Goal: Task Accomplishment & Management: Use online tool/utility

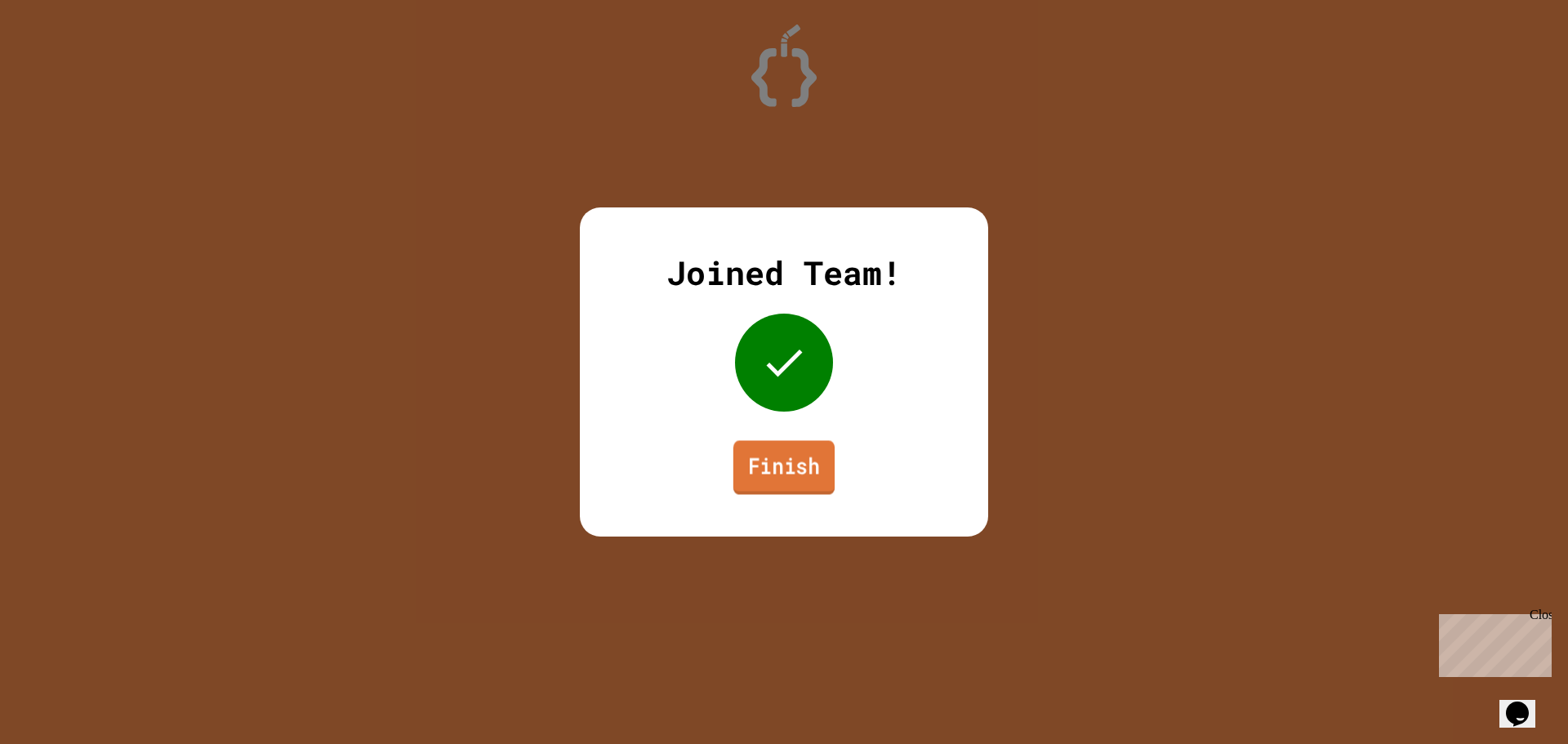
click at [780, 471] on link "Finish" at bounding box center [784, 467] width 102 height 54
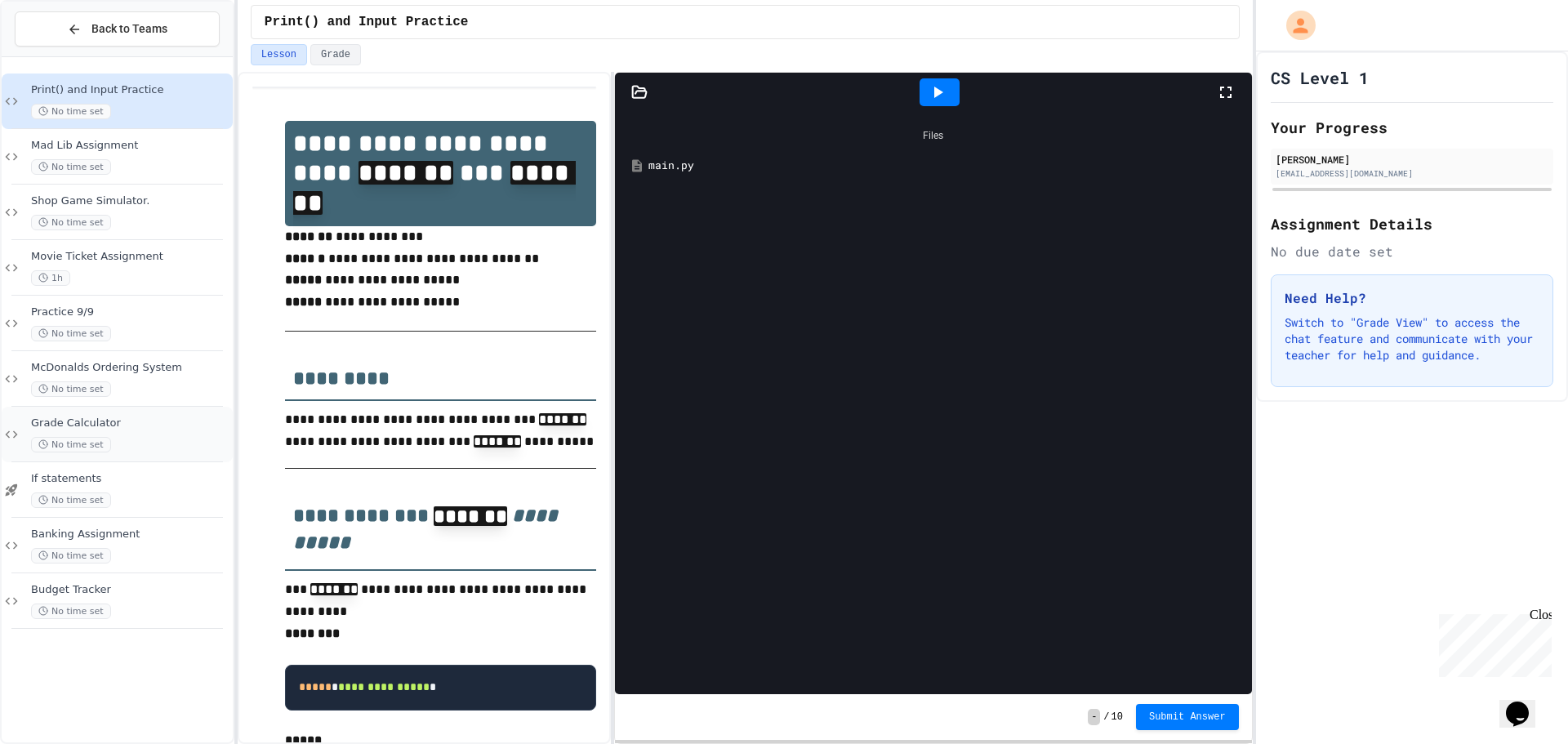
click at [137, 418] on span "Grade Calculator" at bounding box center [130, 424] width 199 height 14
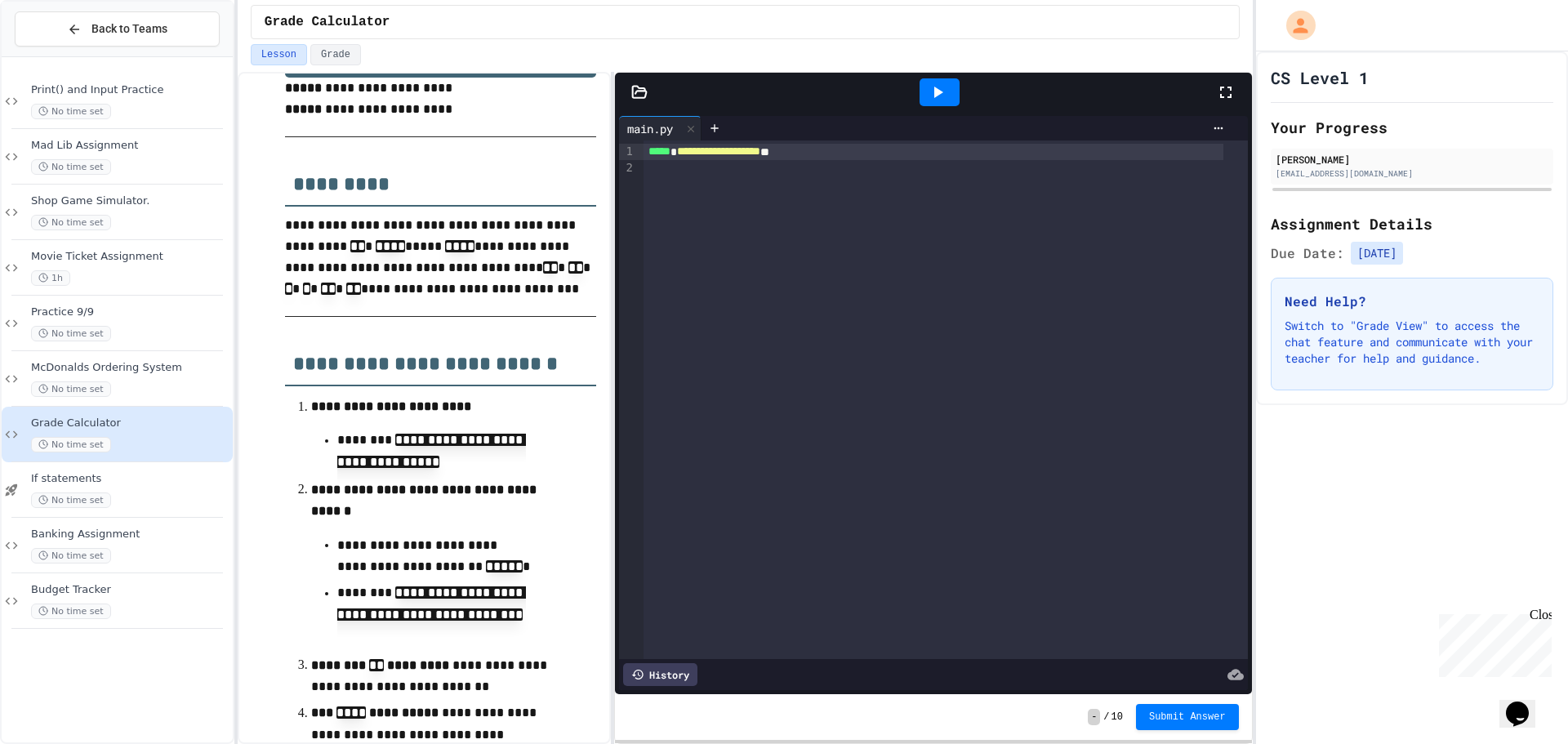
scroll to position [163, 0]
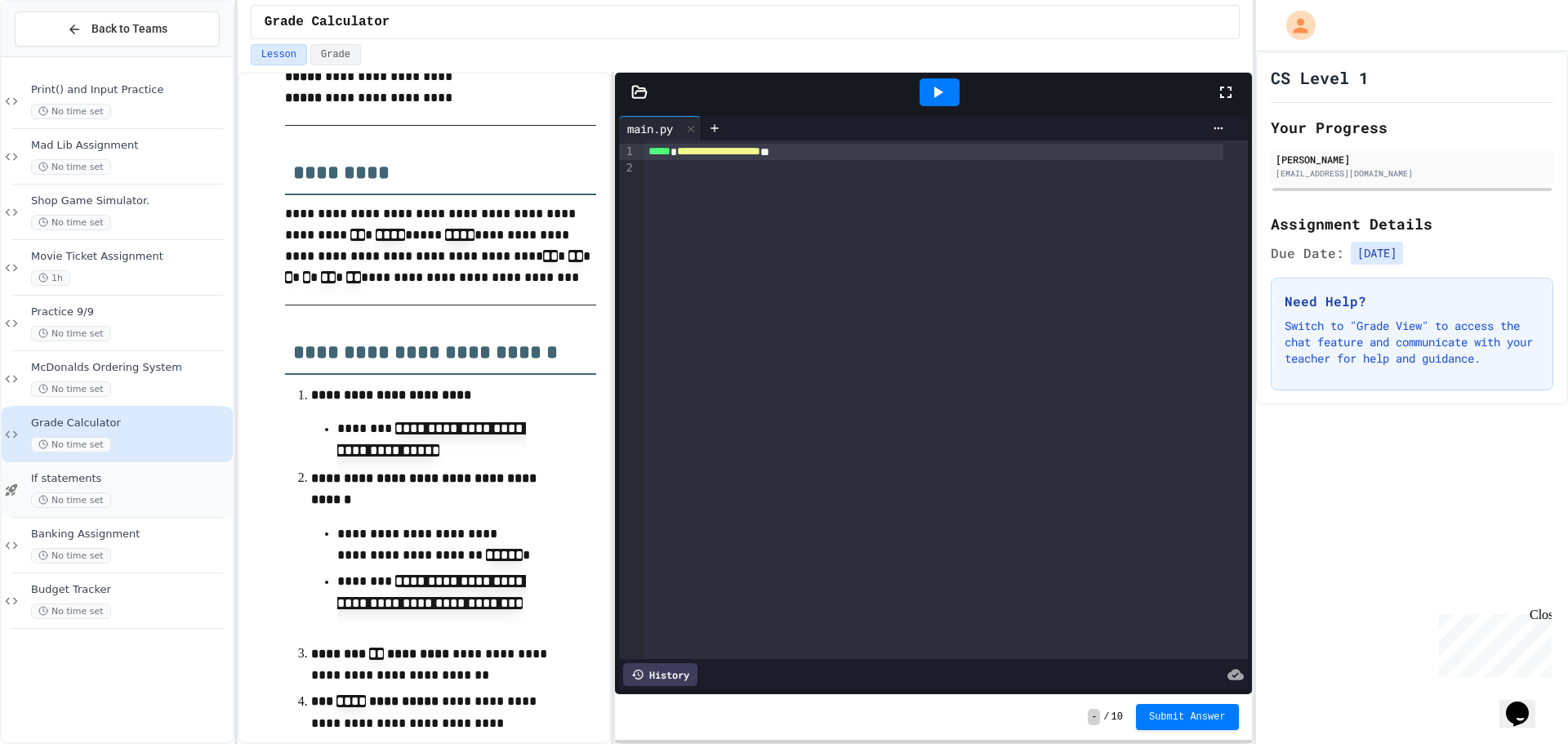
click at [141, 494] on div "No time set" at bounding box center [130, 500] width 199 height 16
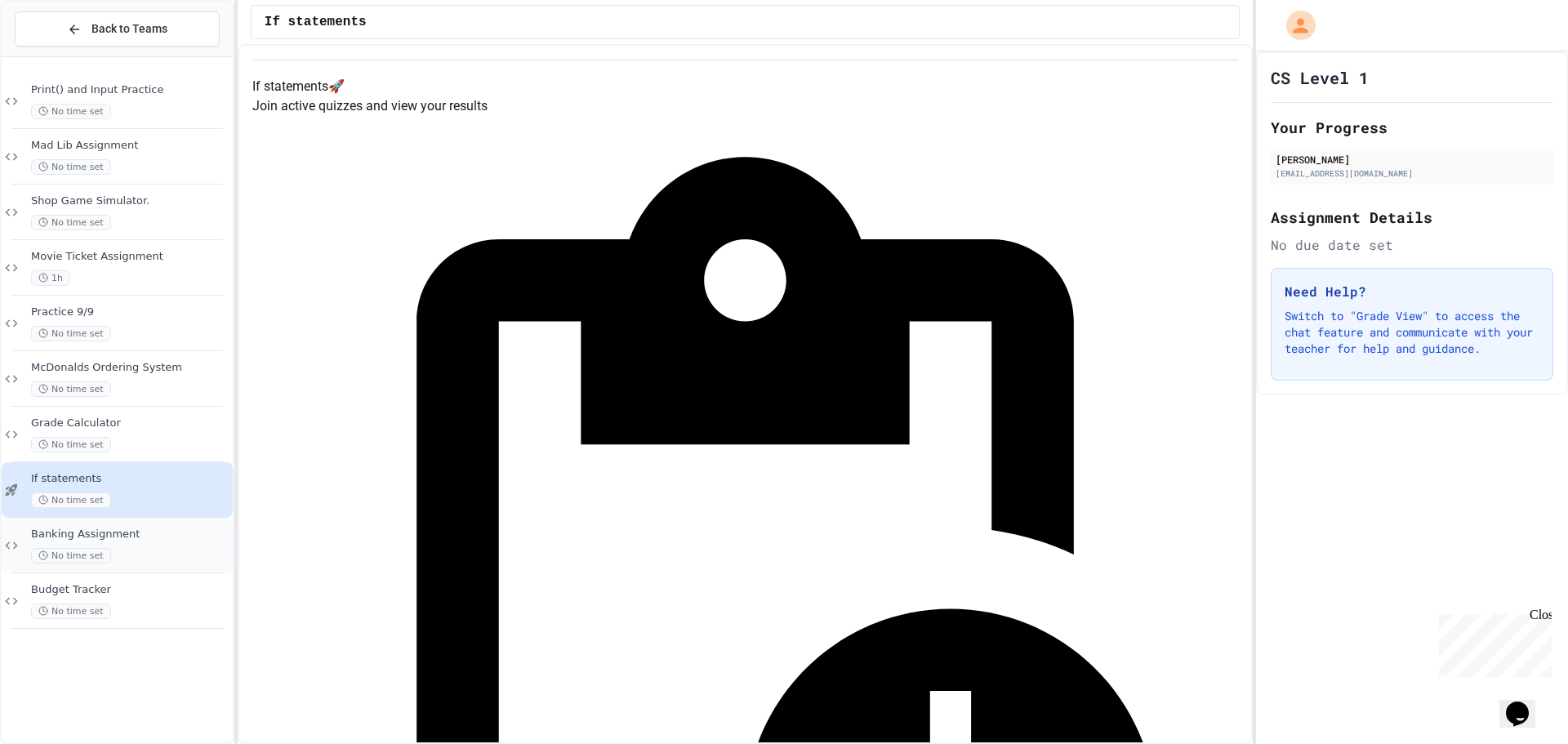
click at [162, 546] on div "Banking Assignment No time set" at bounding box center [130, 545] width 199 height 36
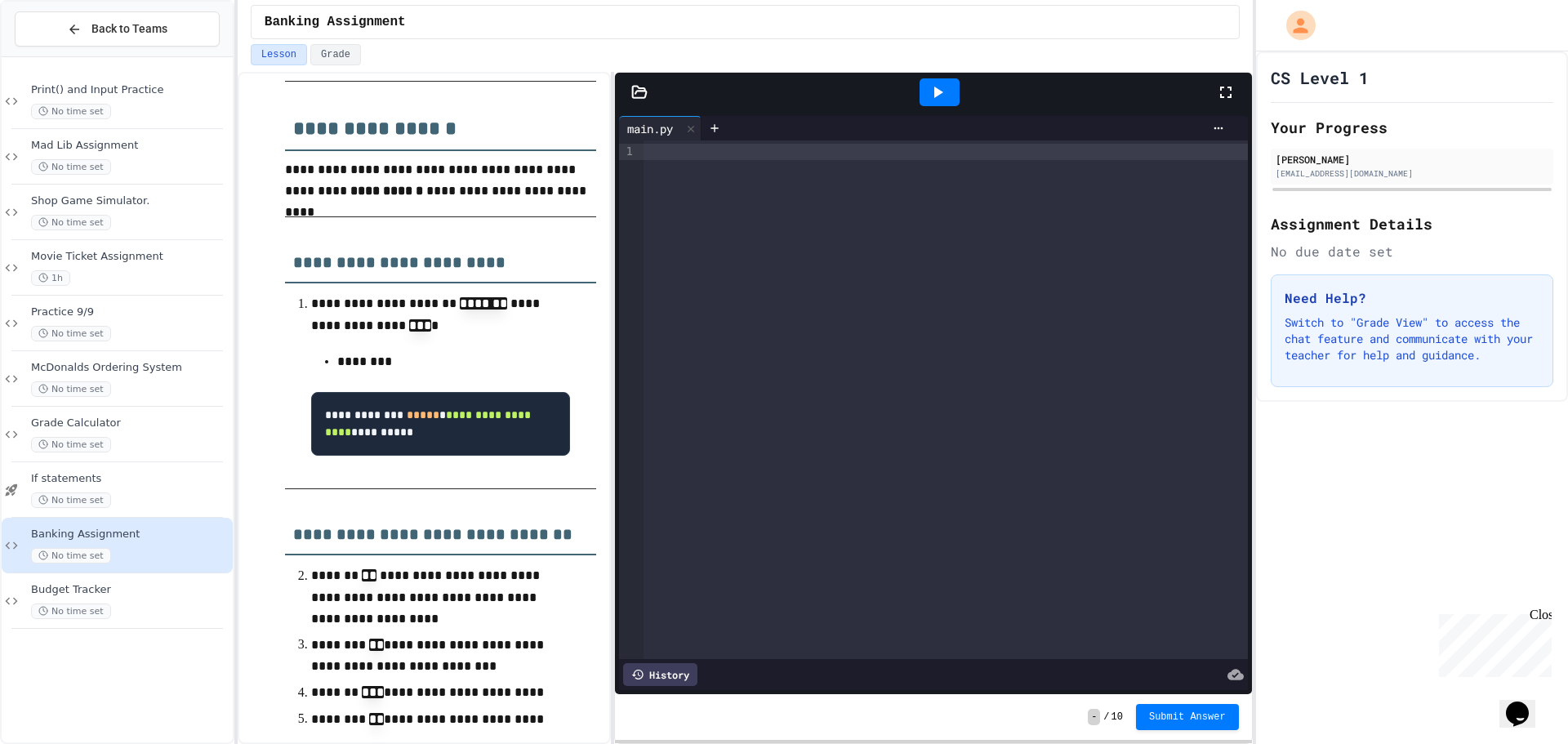
scroll to position [1061, 0]
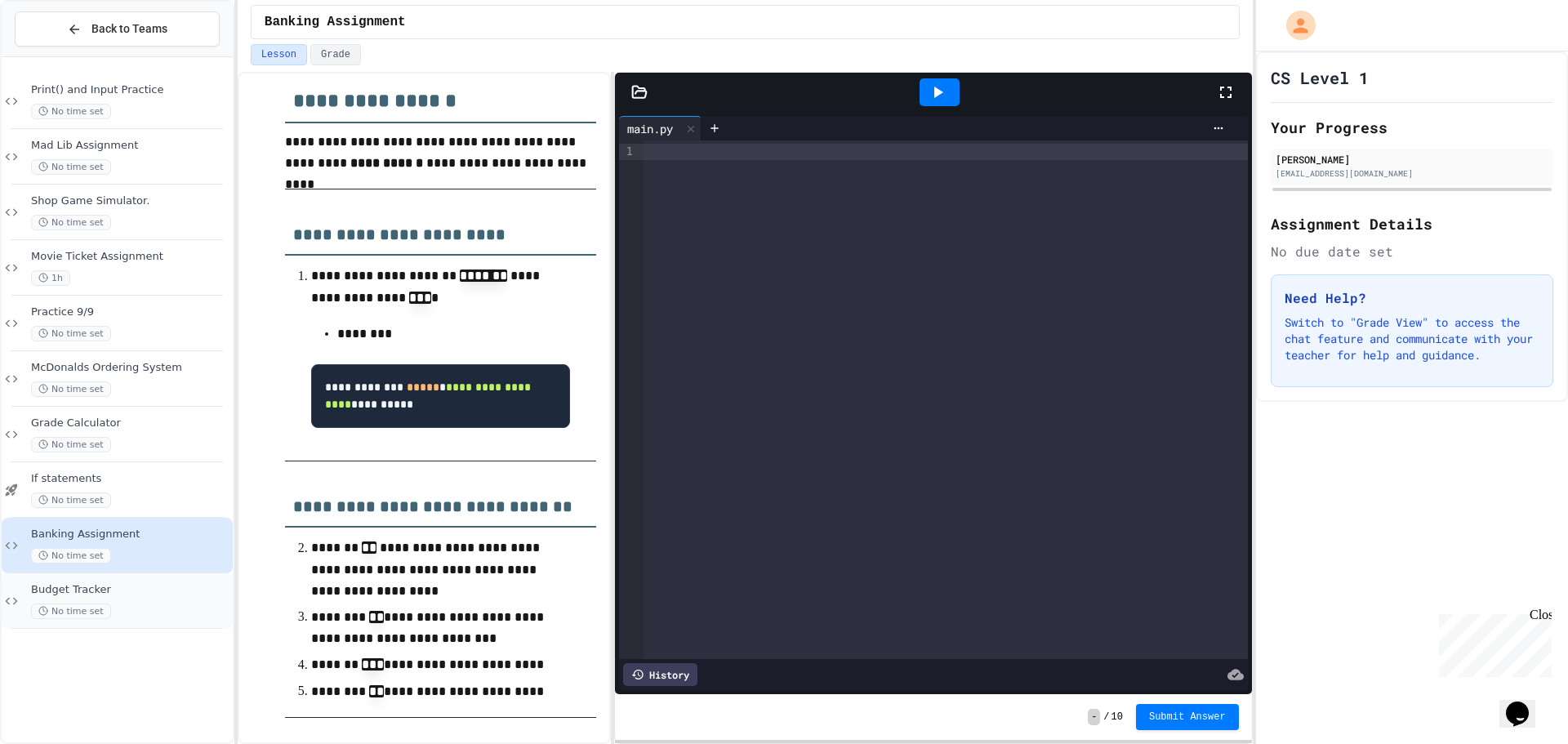
click at [154, 604] on div "No time set" at bounding box center [130, 612] width 199 height 16
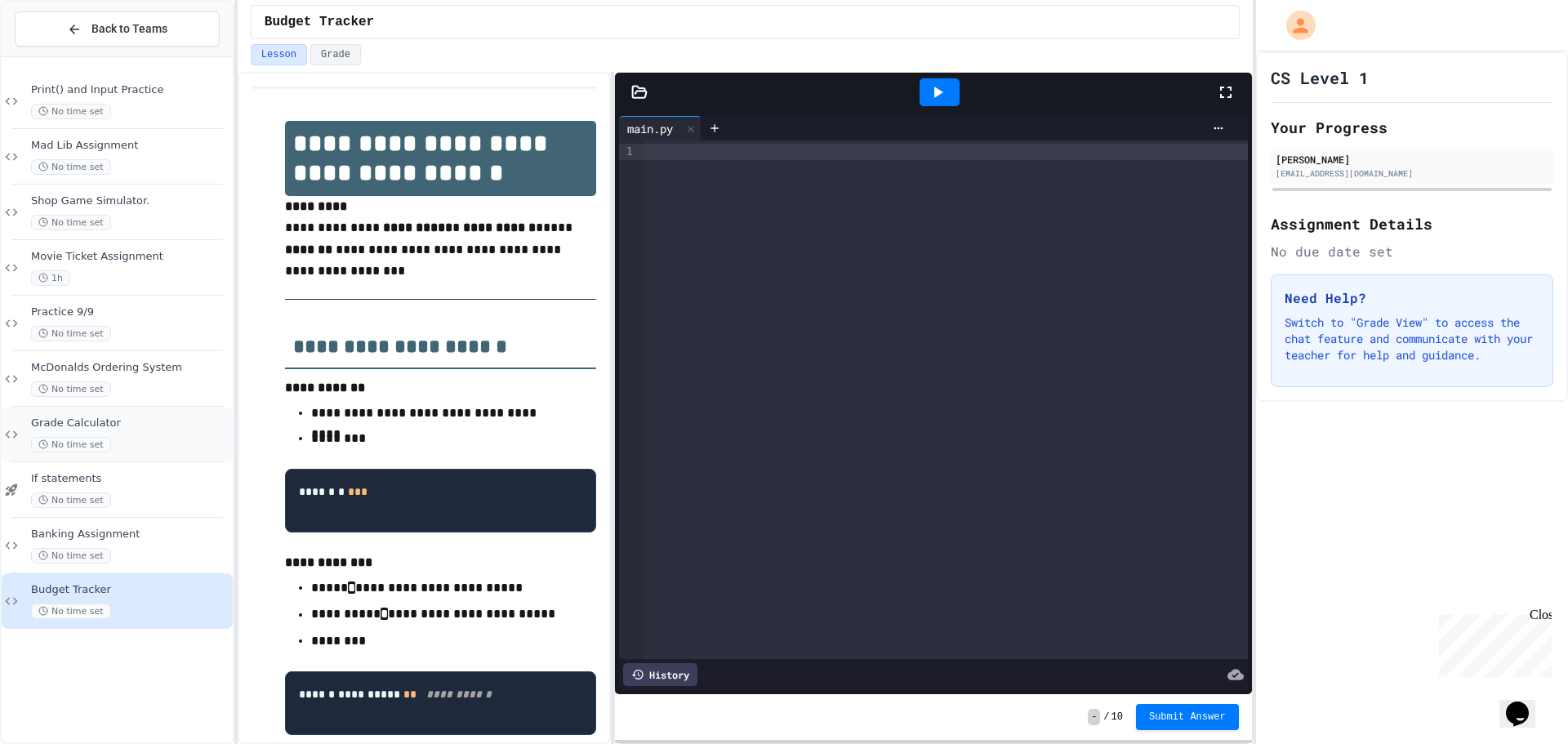
click at [144, 438] on div "No time set" at bounding box center [130, 445] width 199 height 16
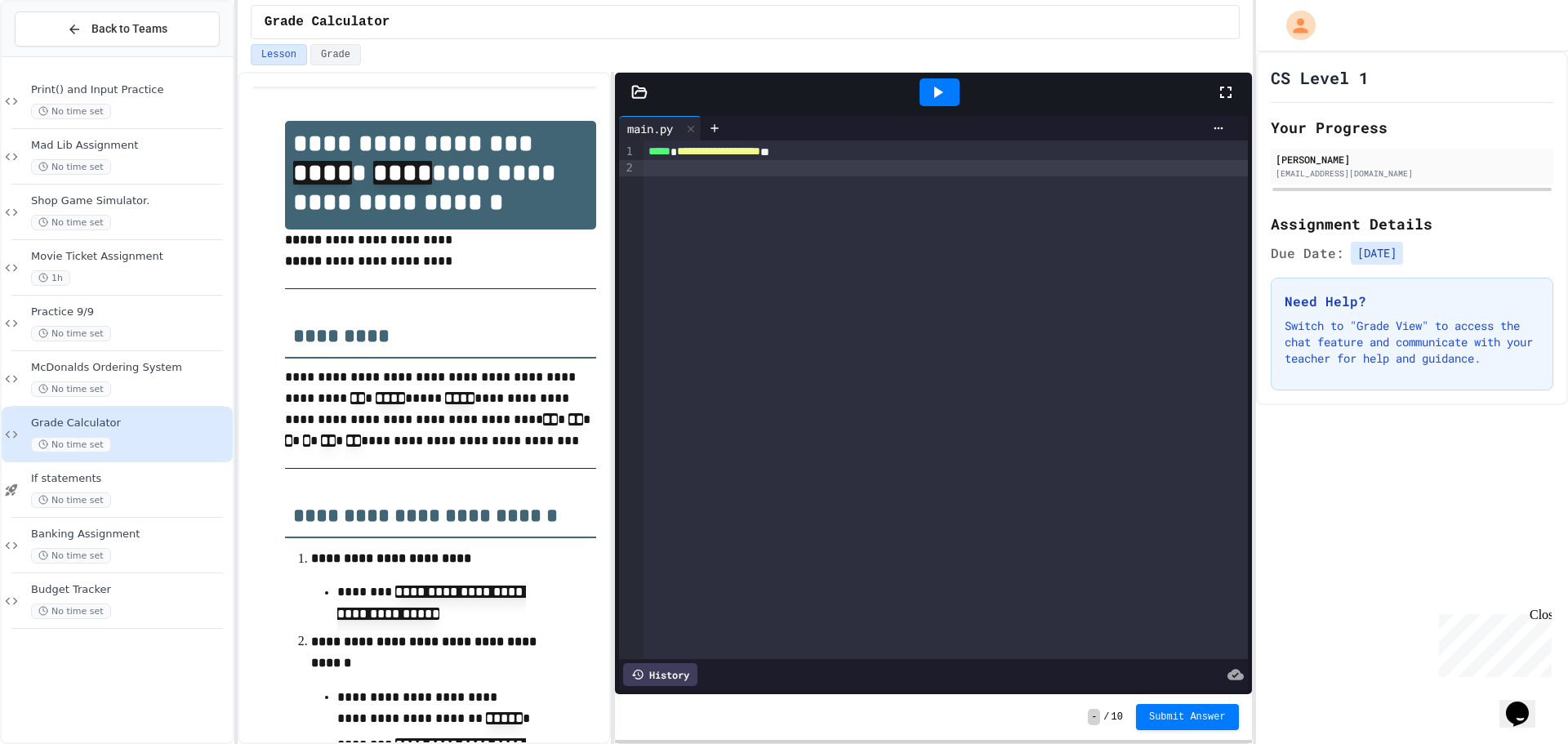
click at [814, 167] on div at bounding box center [946, 168] width 604 height 16
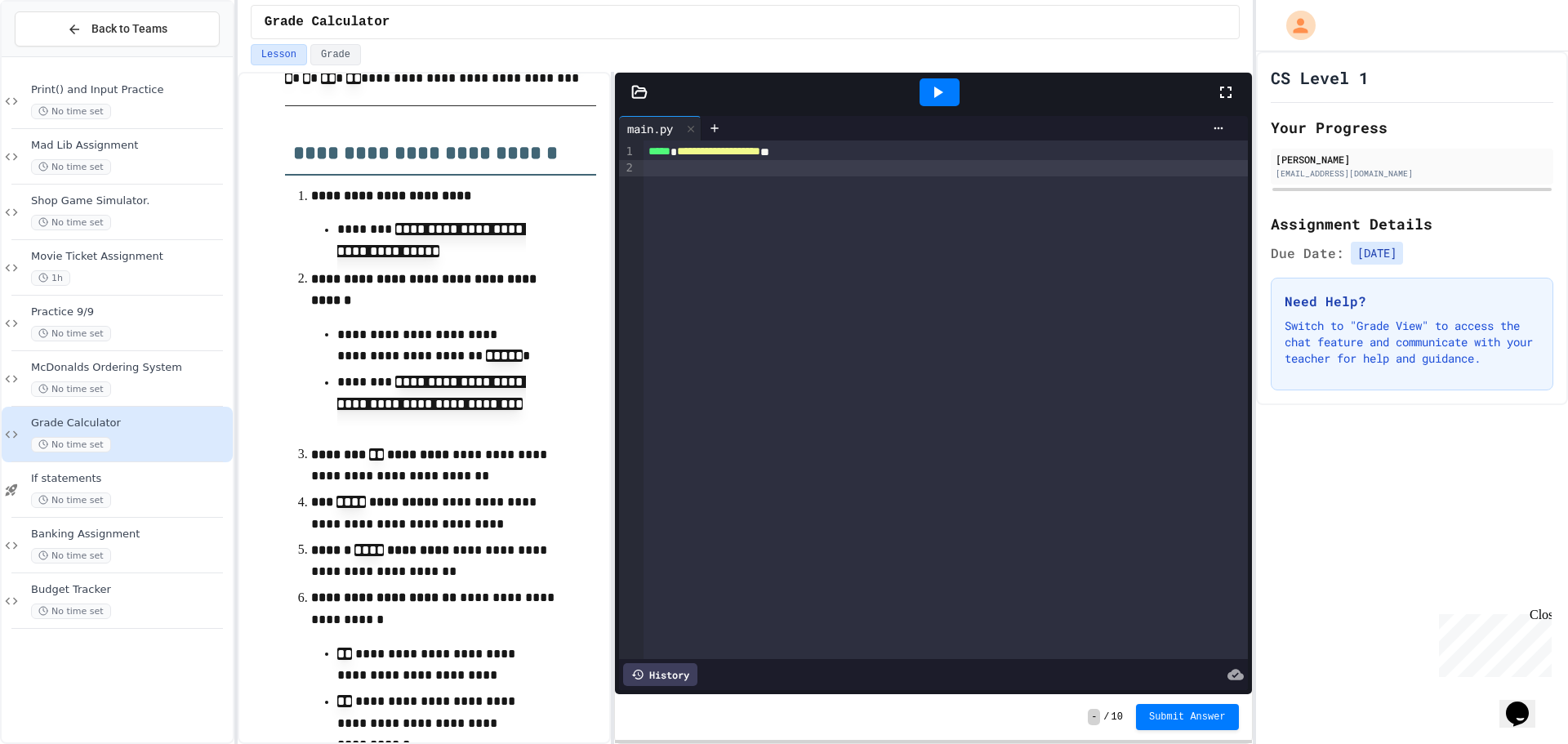
scroll to position [408, 0]
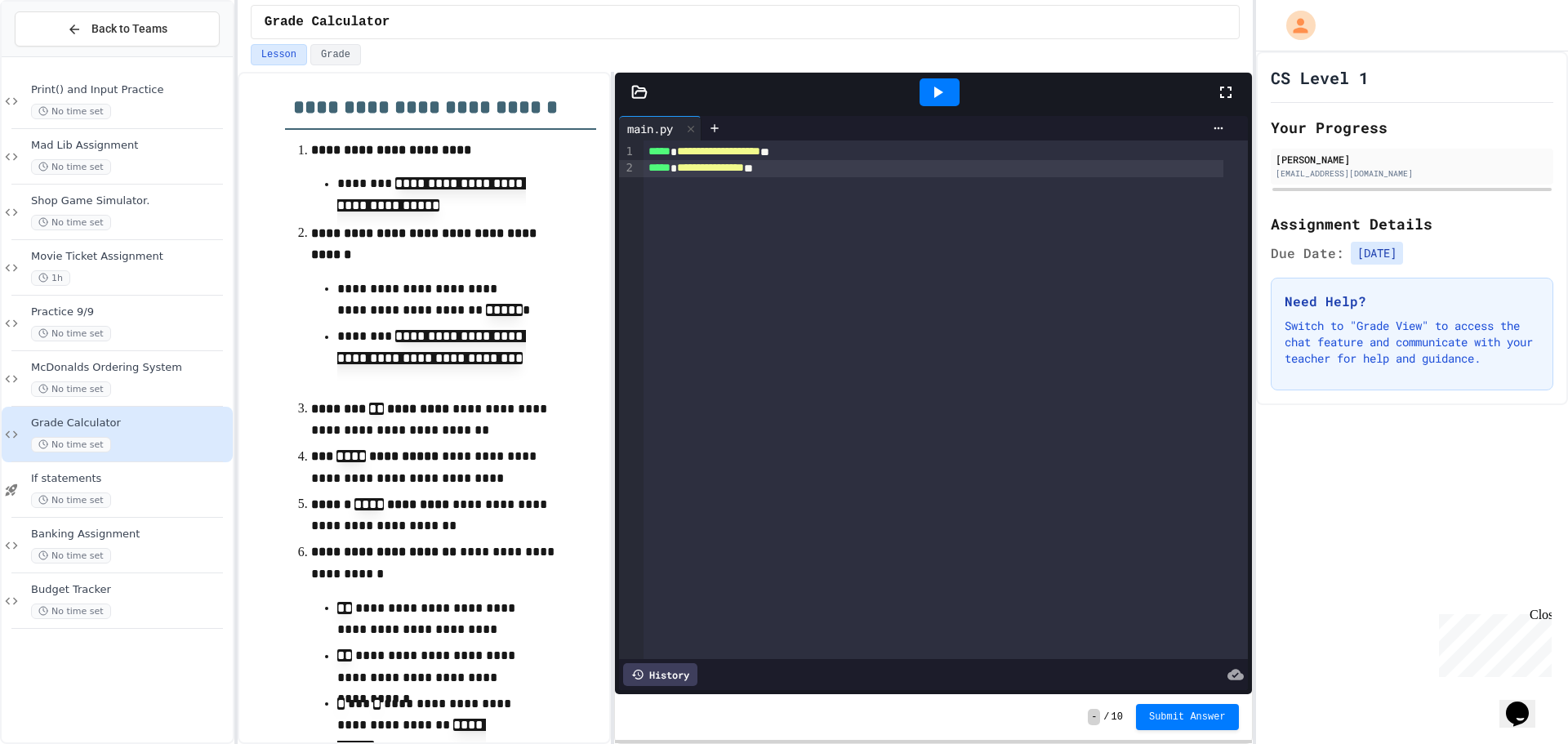
click at [923, 100] on div at bounding box center [939, 92] width 40 height 27
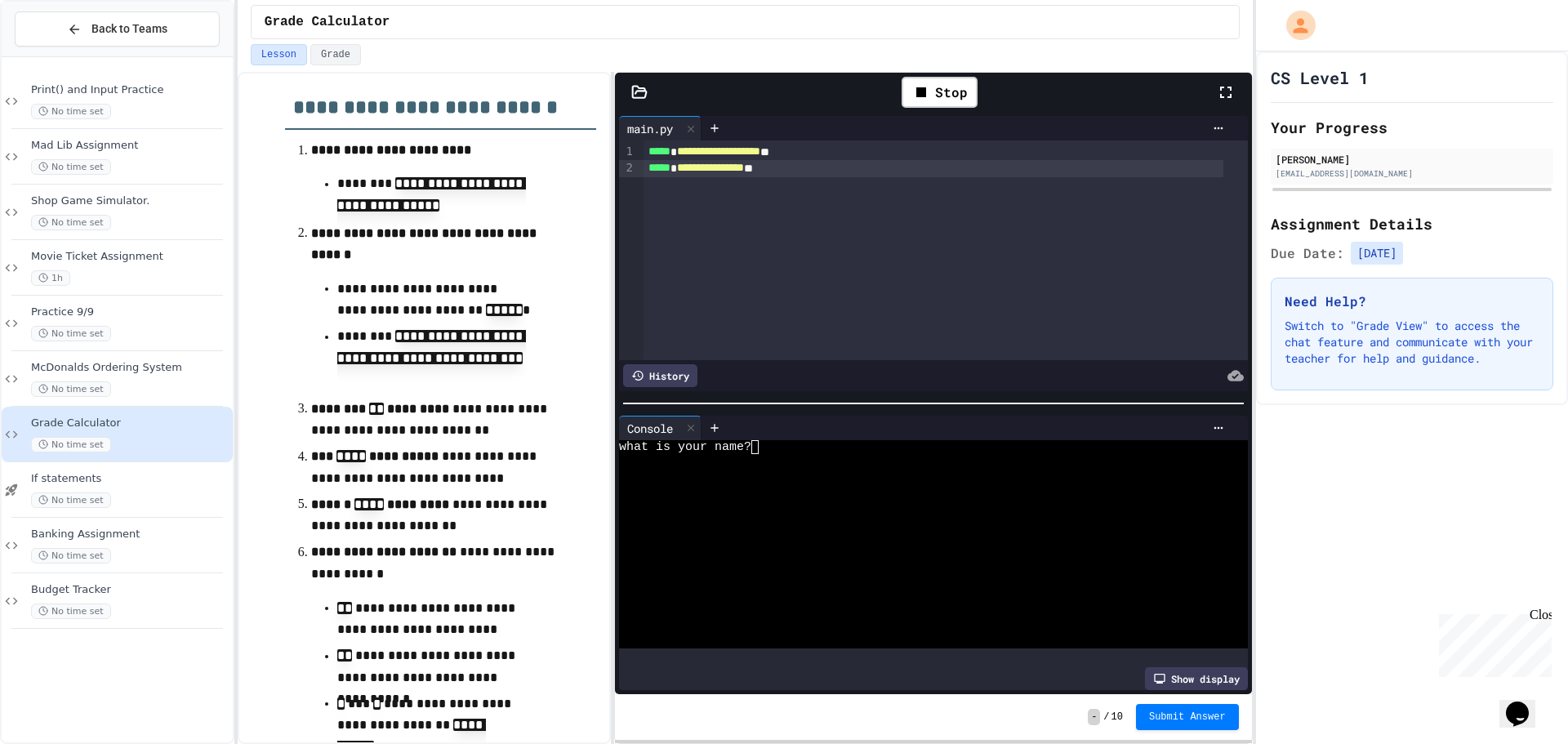
click at [699, 417] on div at bounding box center [690, 428] width 19 height 24
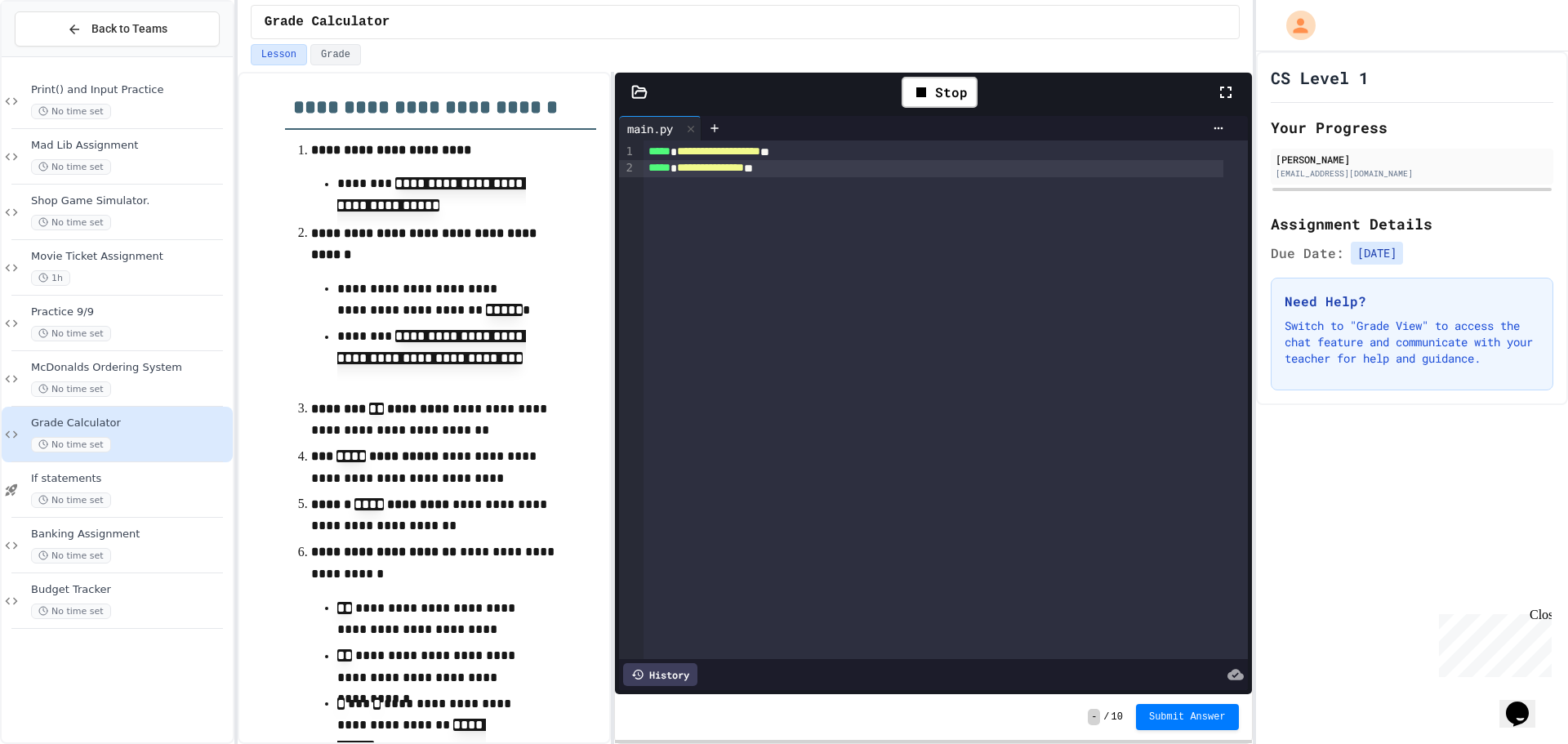
click at [807, 169] on div "**********" at bounding box center [933, 168] width 580 height 16
click at [807, 171] on div "***** * *** **** ** **** *" at bounding box center [933, 169] width 580 height 17
click at [807, 171] on div "**********" at bounding box center [933, 168] width 580 height 16
drag, startPoint x: 940, startPoint y: 88, endPoint x: 931, endPoint y: 79, distance: 12.7
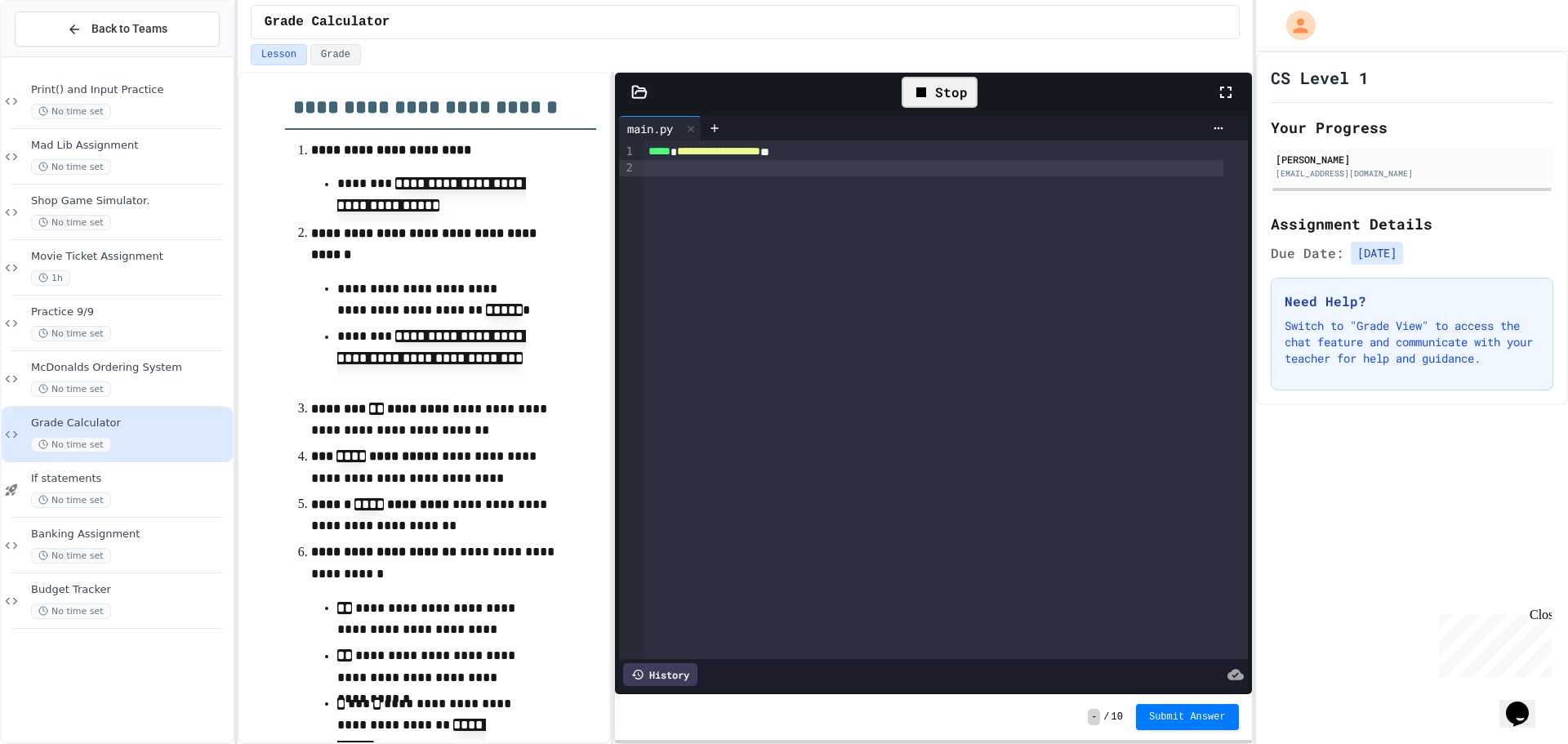
click at [938, 82] on div "Stop" at bounding box center [939, 92] width 76 height 31
